Goal: Check status: Check status

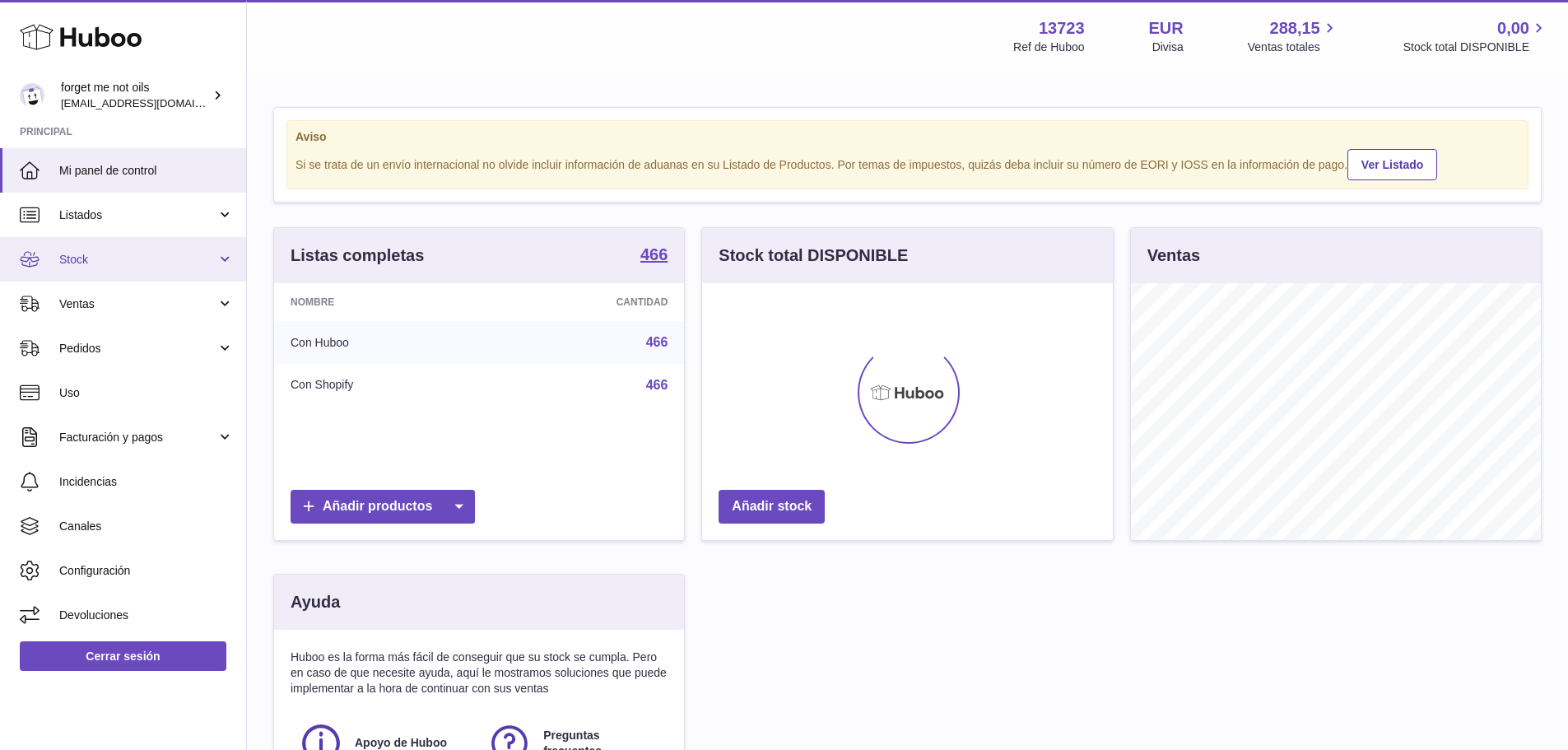
scroll to position [257, 411]
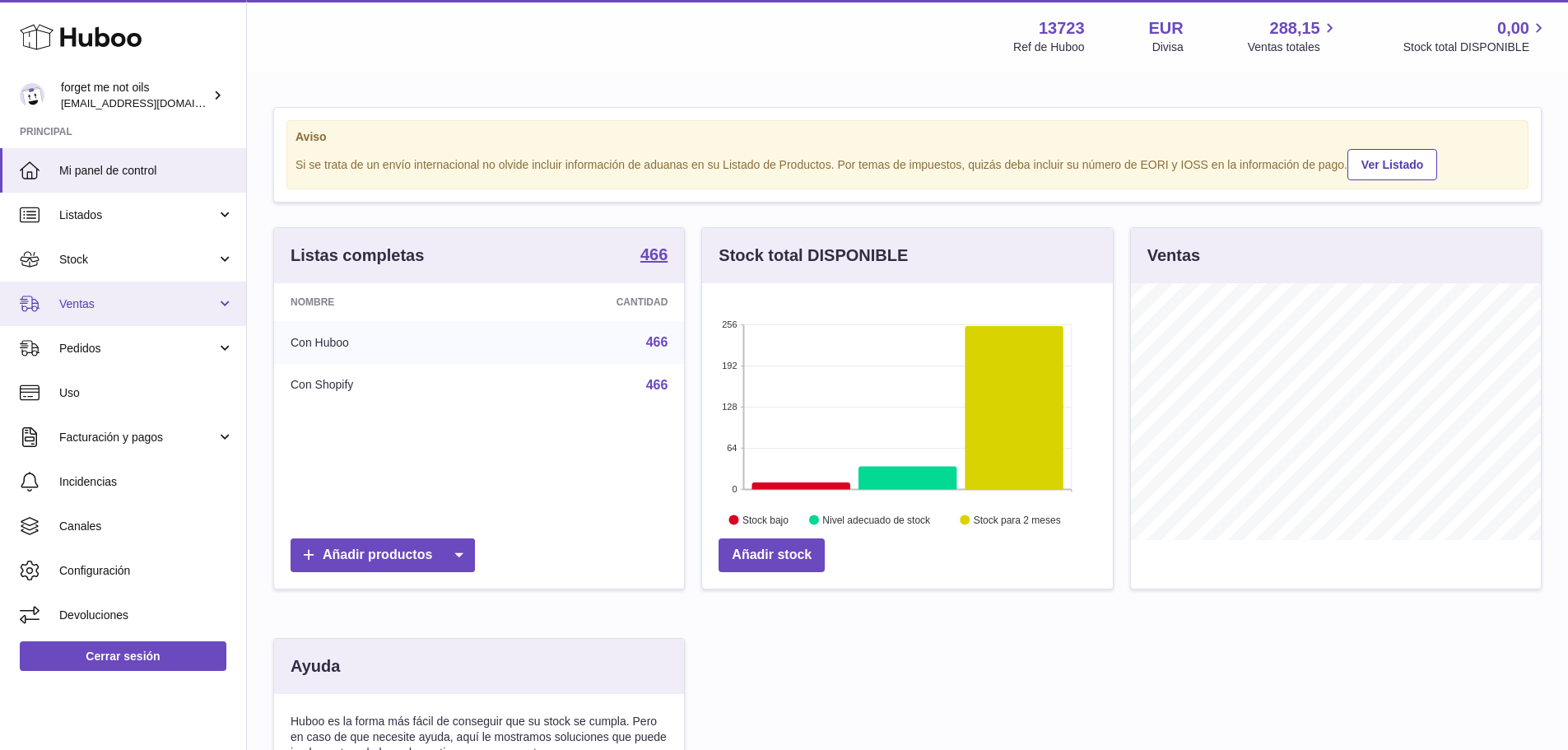
click at [136, 310] on span "Ventas" at bounding box center [137, 303] width 157 height 15
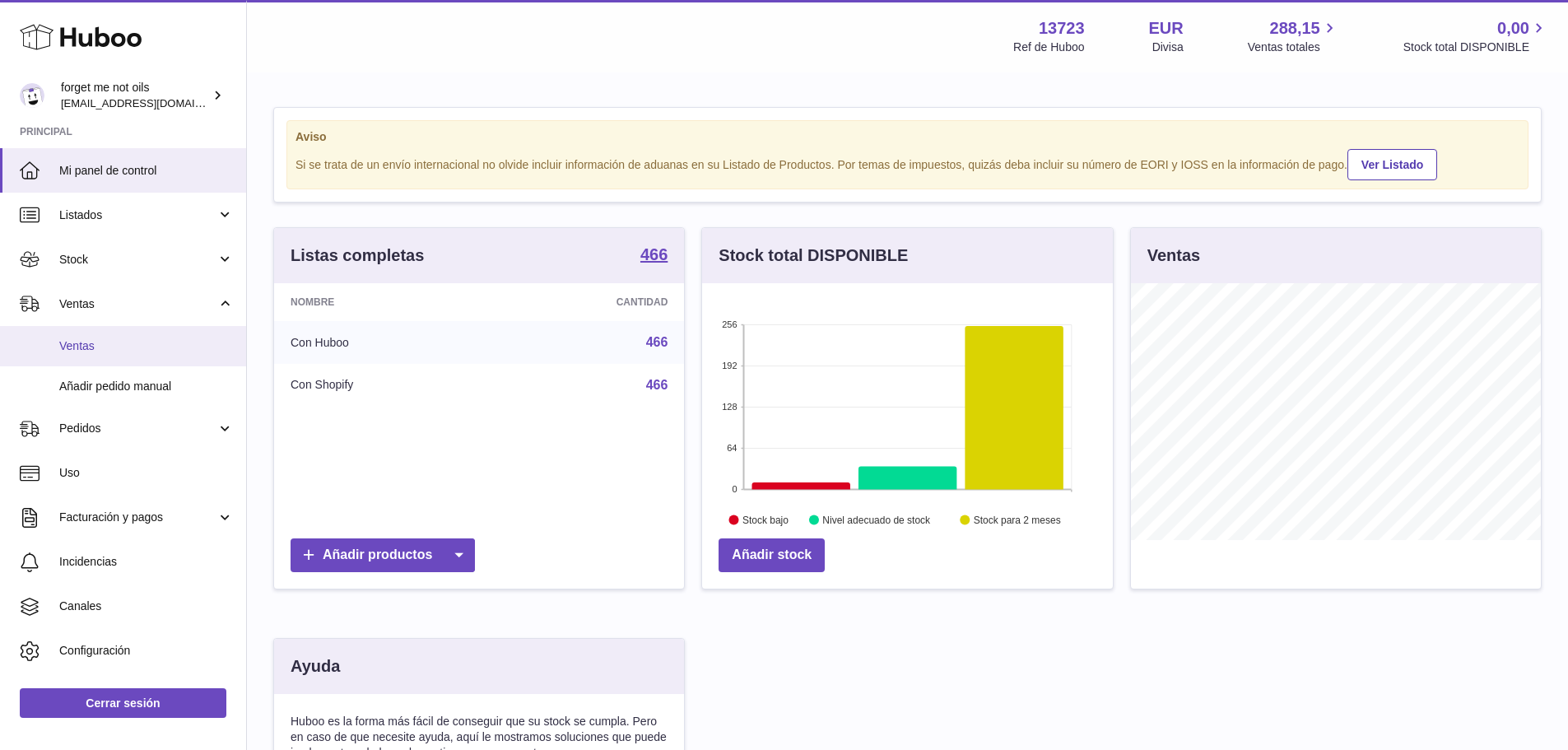
click at [131, 344] on span "Ventas" at bounding box center [146, 345] width 174 height 15
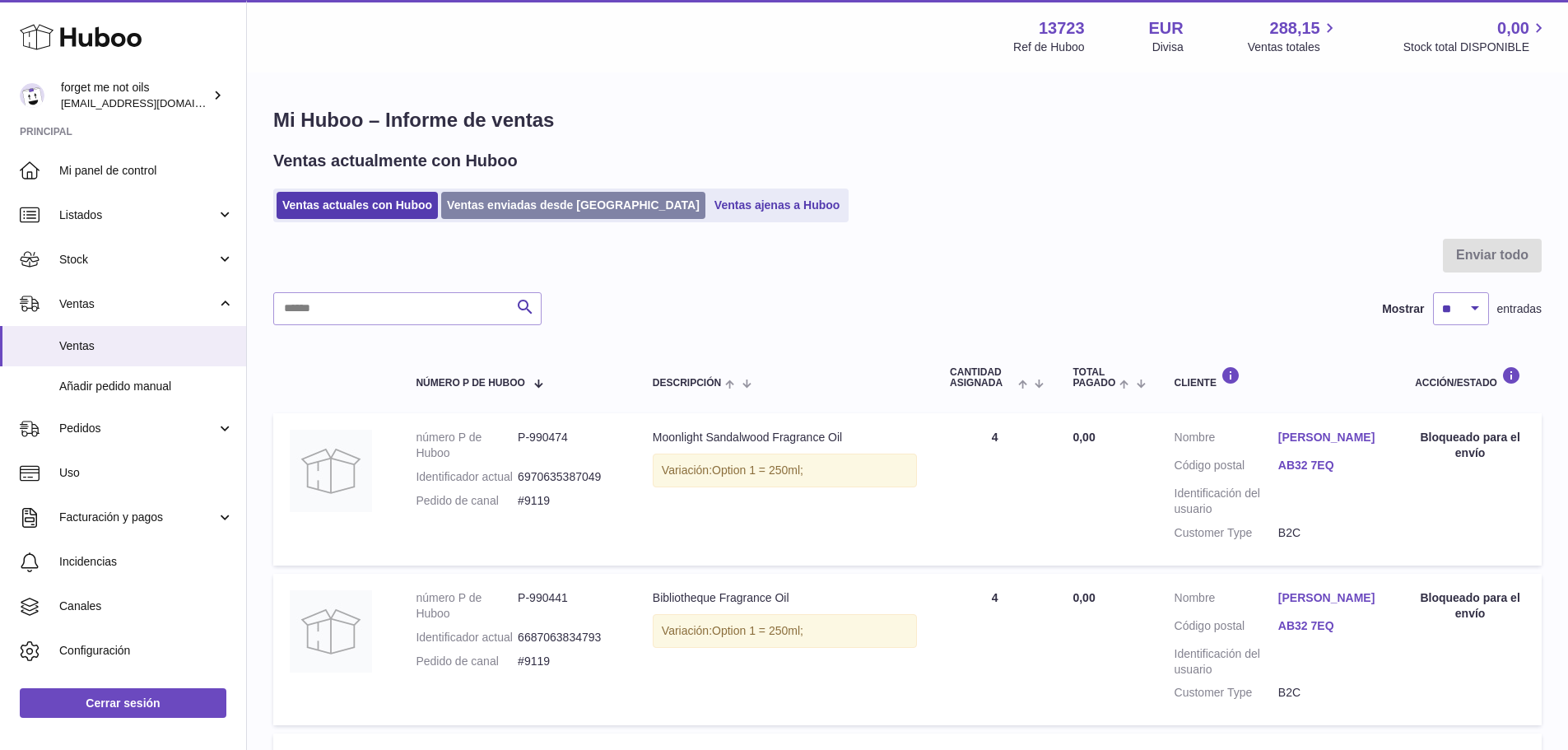
click at [517, 200] on link "Ventas enviadas desde [GEOGRAPHIC_DATA]" at bounding box center [574, 205] width 264 height 27
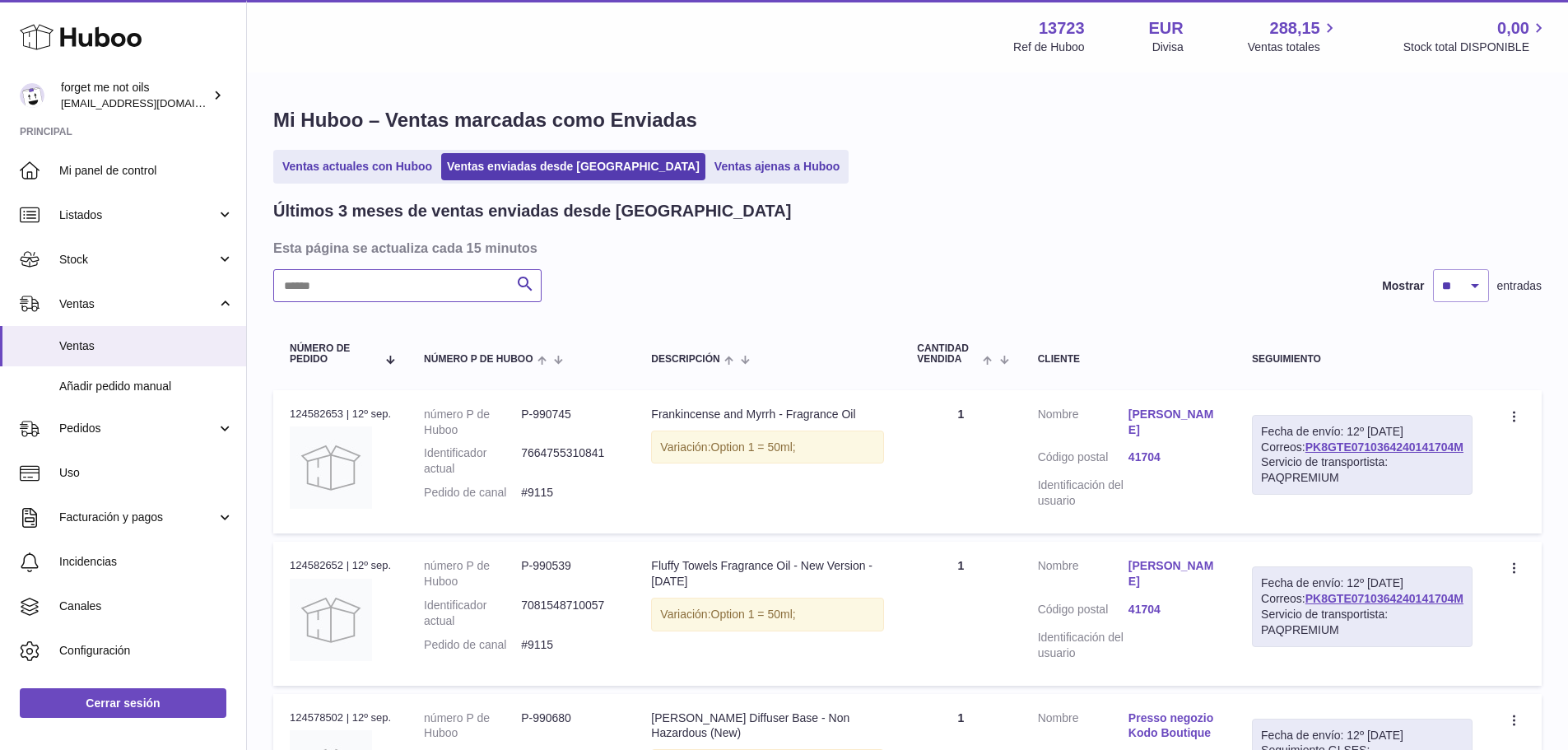
click at [434, 282] on input "text" at bounding box center [407, 285] width 268 height 33
paste input "**********"
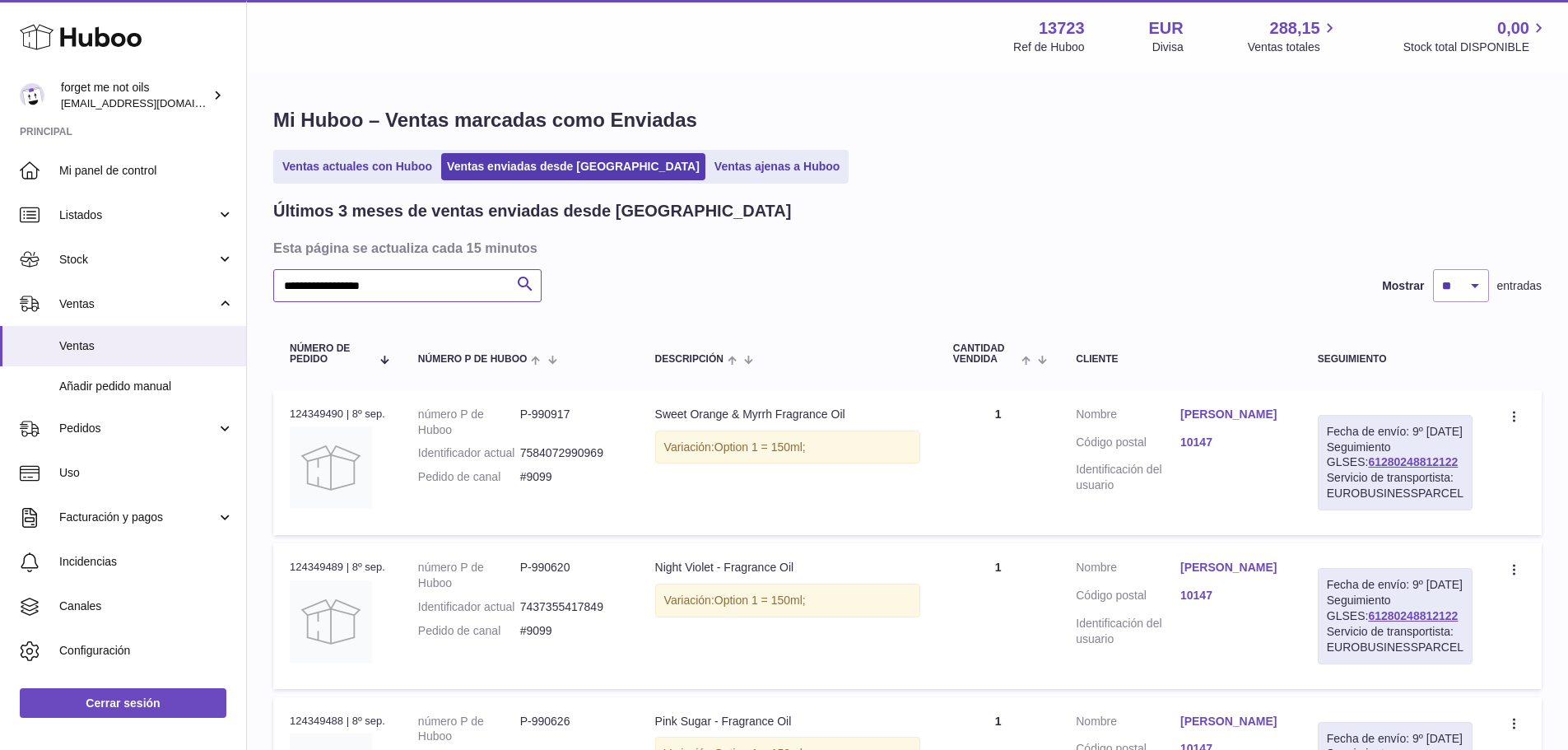
type input "**********"
drag, startPoint x: 1432, startPoint y: 478, endPoint x: 1337, endPoint y: 482, distance: 95.1
click at [1337, 482] on div "Fecha de envío: 9º sep. 2025 Seguimiento GLSES: 61280248812122 Servicio de tran…" at bounding box center [1395, 462] width 154 height 95
copy link "61280248812122"
click at [1441, 501] on div "Servicio de transportista: EUROBUSINESSPARCEL" at bounding box center [1395, 485] width 136 height 31
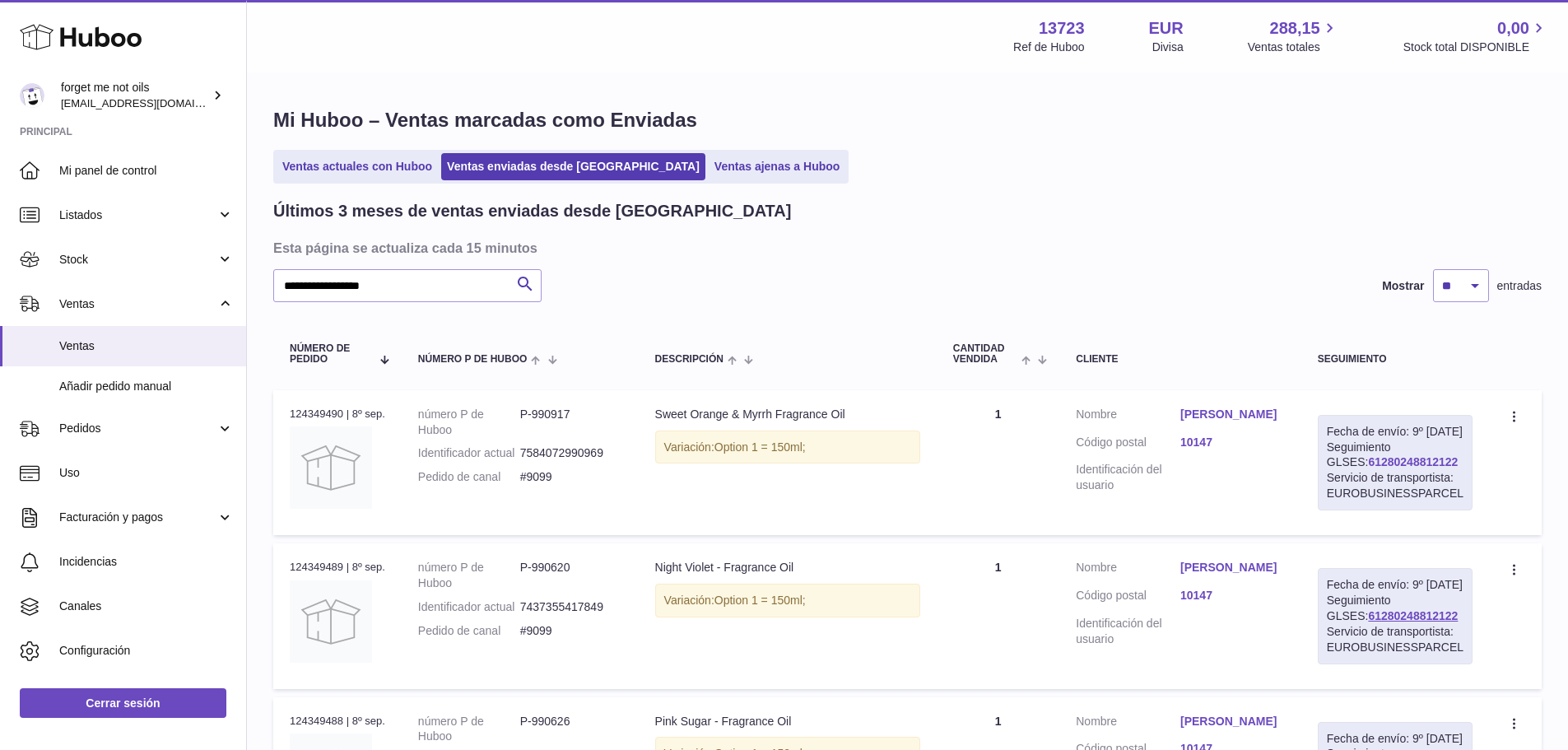
drag, startPoint x: 1416, startPoint y: 479, endPoint x: 1344, endPoint y: 484, distance: 72.2
click at [1344, 484] on div "Fecha de envío: 9º sep. 2025 Seguimiento GLSES: 61280248812122 Servicio de tran…" at bounding box center [1395, 462] width 154 height 95
copy link "61280248812122"
drag, startPoint x: 565, startPoint y: 496, endPoint x: 530, endPoint y: 495, distance: 35.0
click at [530, 484] on dd "#9099" at bounding box center [572, 476] width 102 height 15
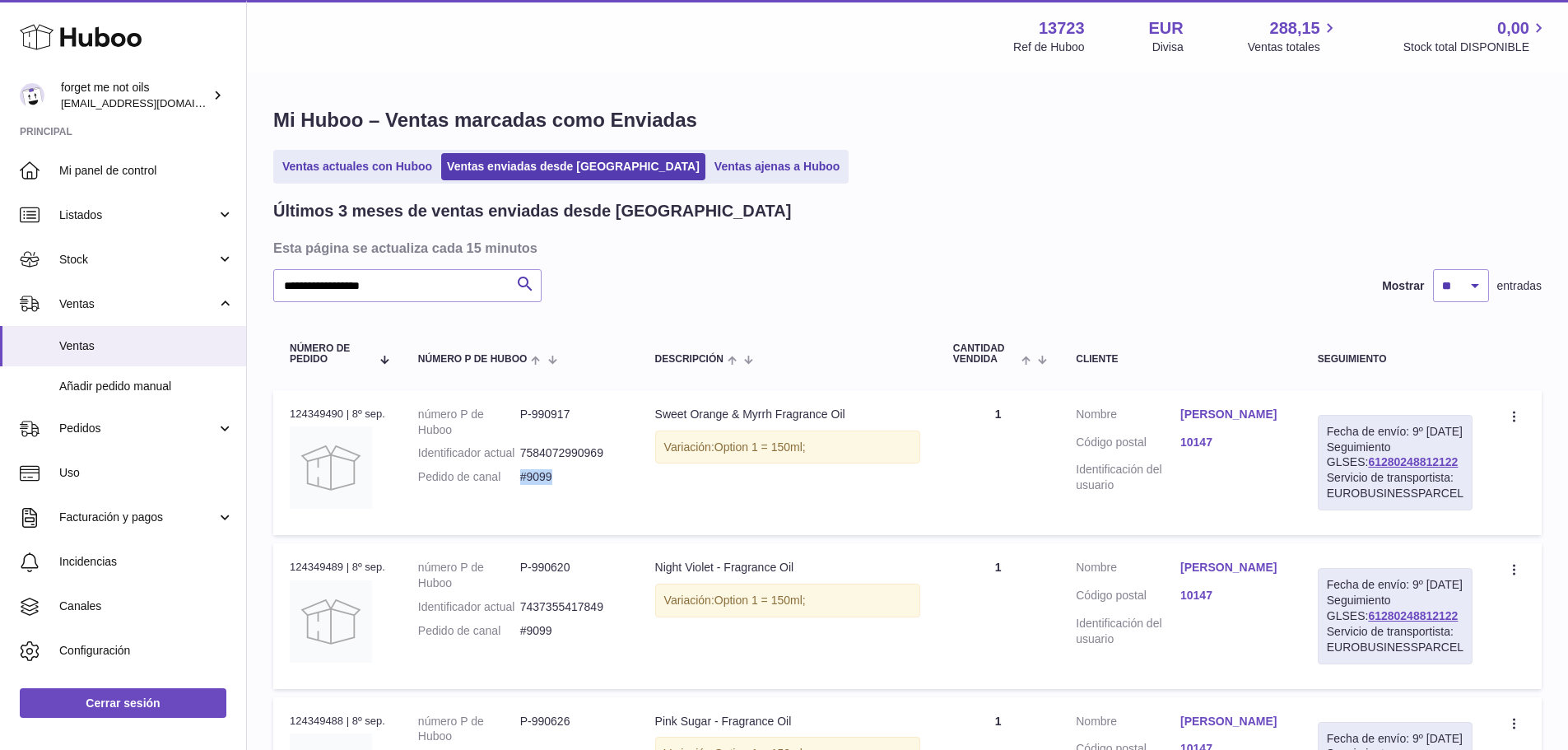
copy dd "#9099"
click at [1231, 412] on link "Olumatowa Atolagbe" at bounding box center [1232, 414] width 104 height 15
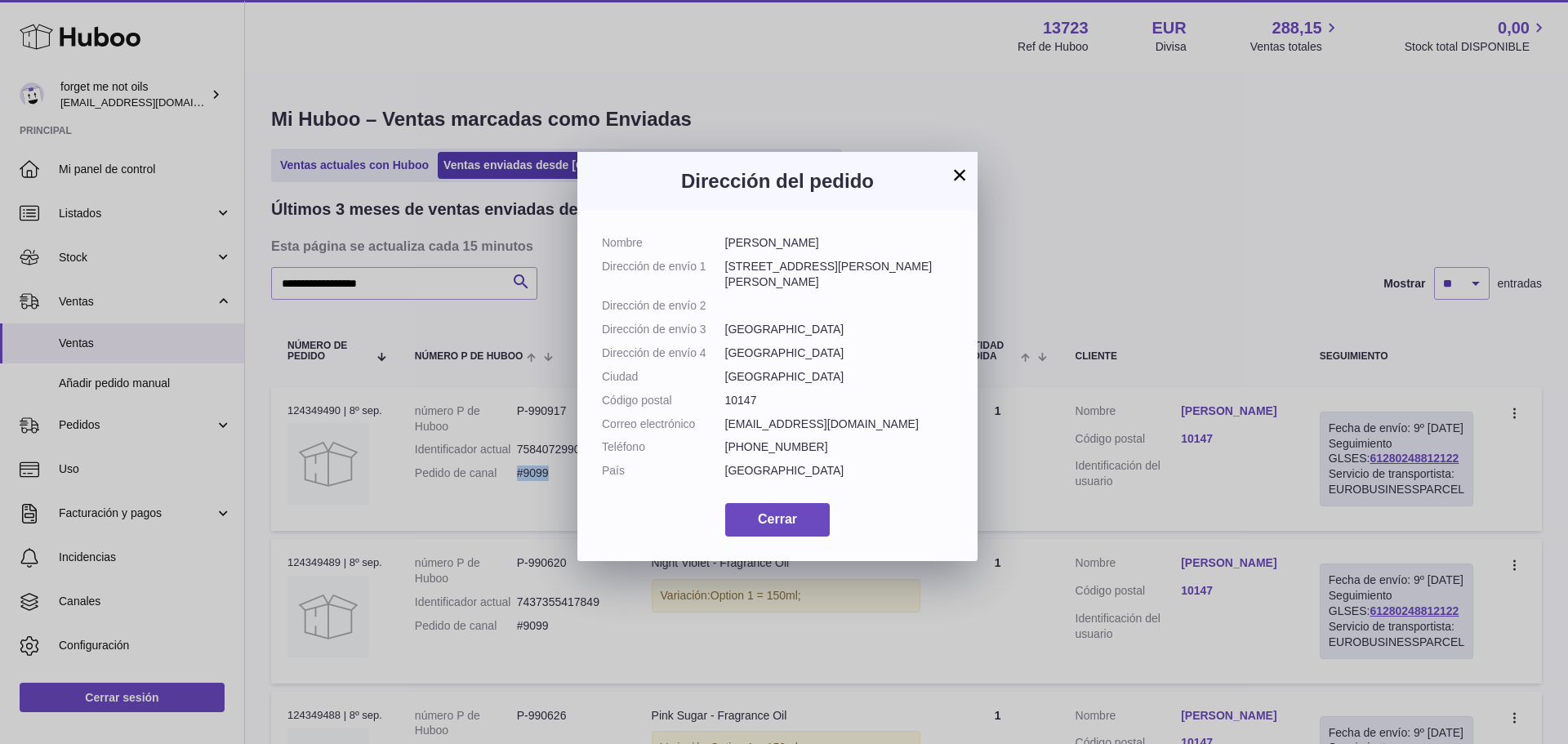
drag, startPoint x: 851, startPoint y: 240, endPoint x: 722, endPoint y: 247, distance: 129.2
click at [722, 247] on dl "Nombre Olumatowa Atolagbe Dirección de envío 1 Via Michele Antonio Vibò 49 Dire…" at bounding box center [777, 360] width 351 height 251
copy dl "Olumatowa Atolagbe"
